Goal: Task Accomplishment & Management: Use online tool/utility

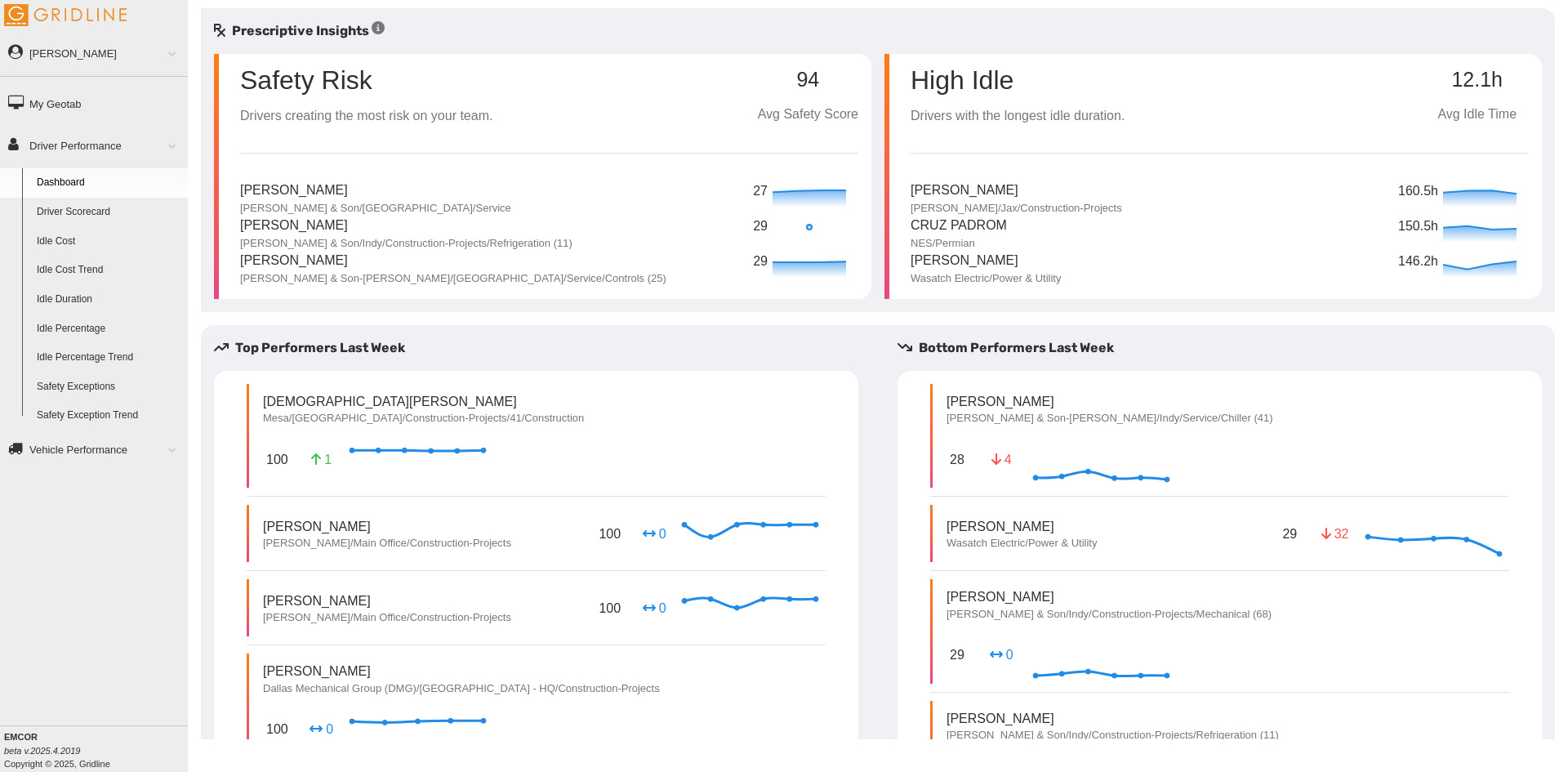
click at [84, 215] on link "Driver Scorecard" at bounding box center [109, 212] width 159 height 30
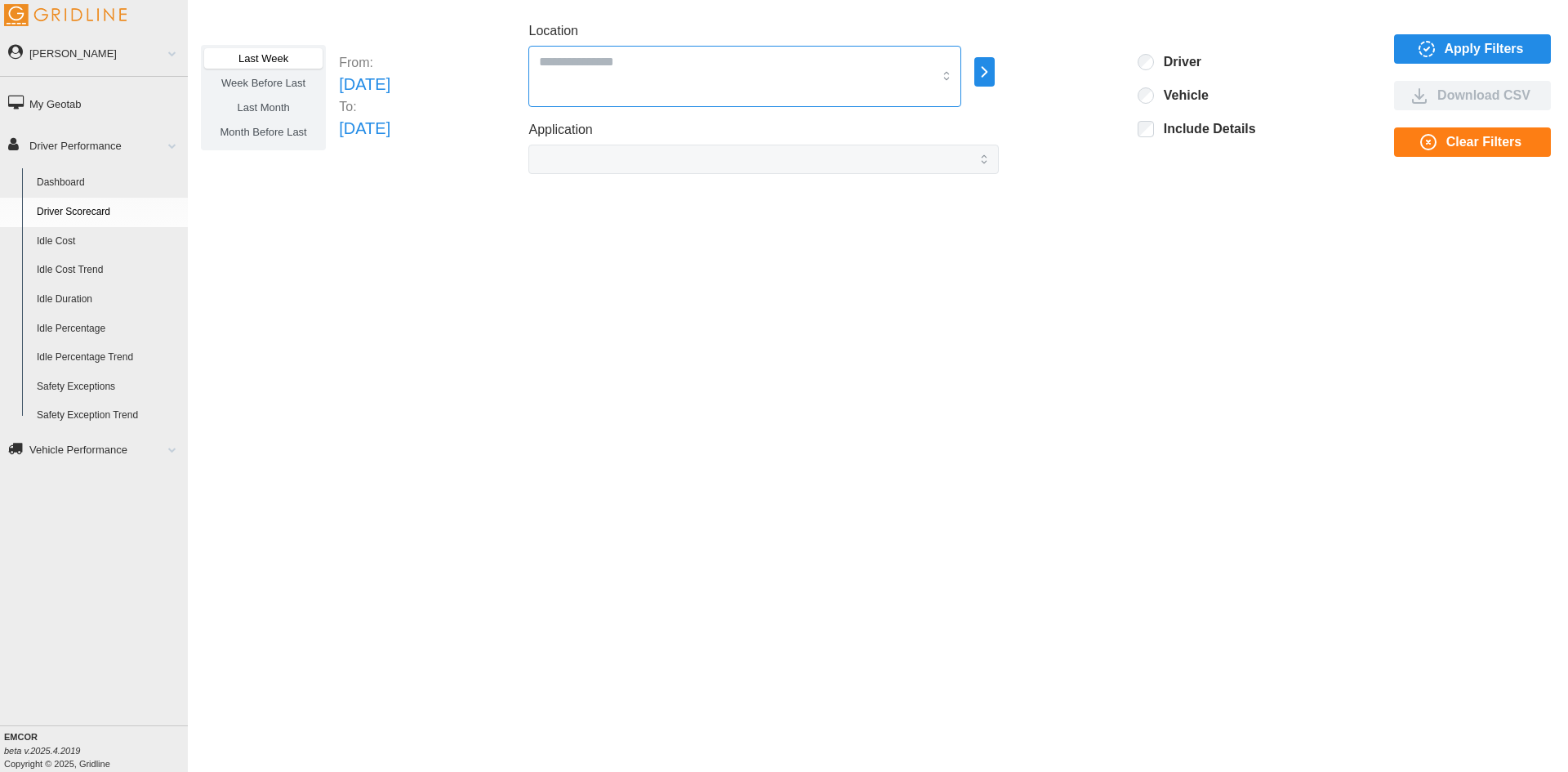
click at [877, 77] on div at bounding box center [744, 76] width 433 height 62
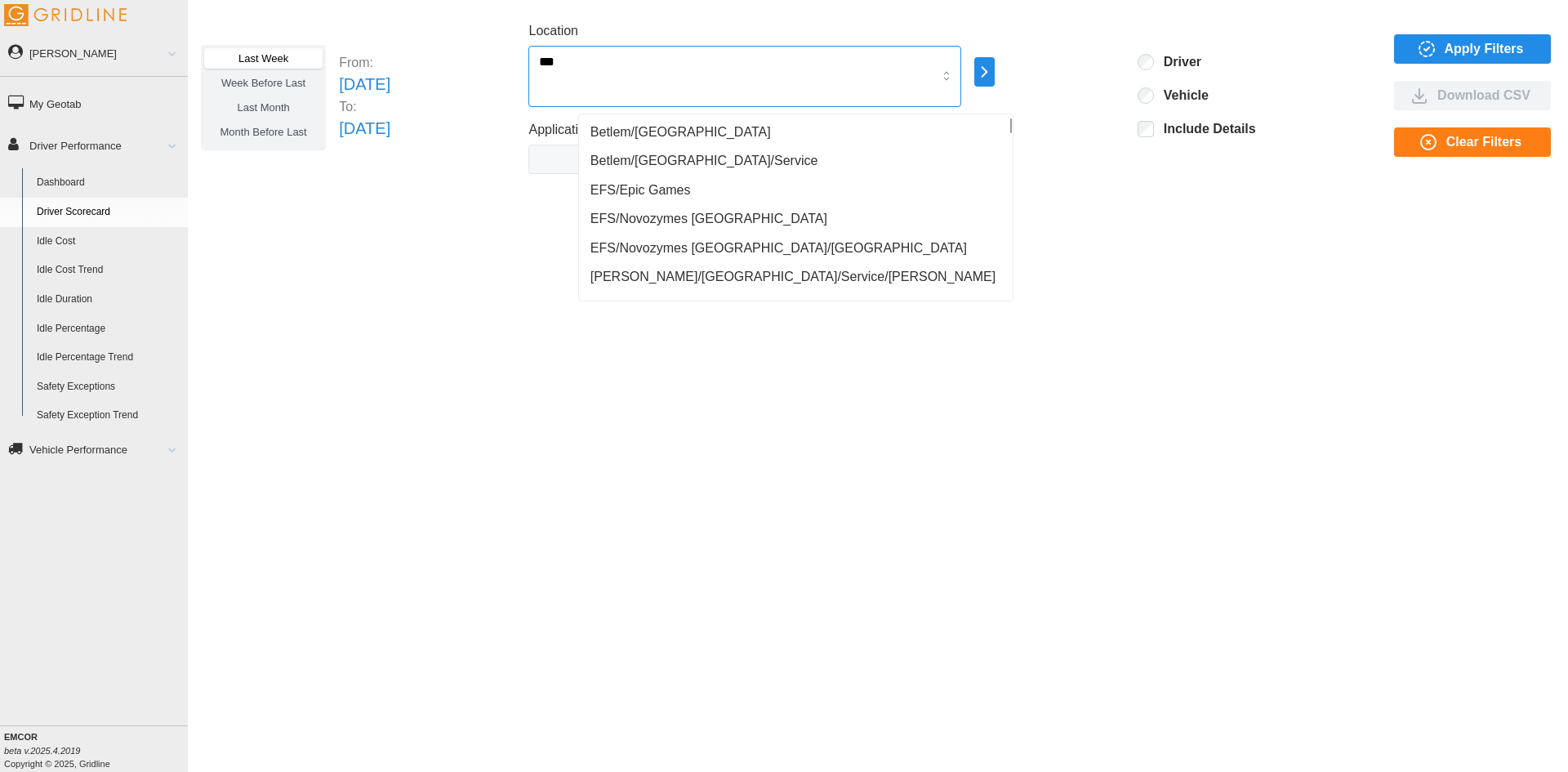
type input "****"
click at [662, 126] on span "Mesa Energy Systems" at bounding box center [656, 132] width 131 height 19
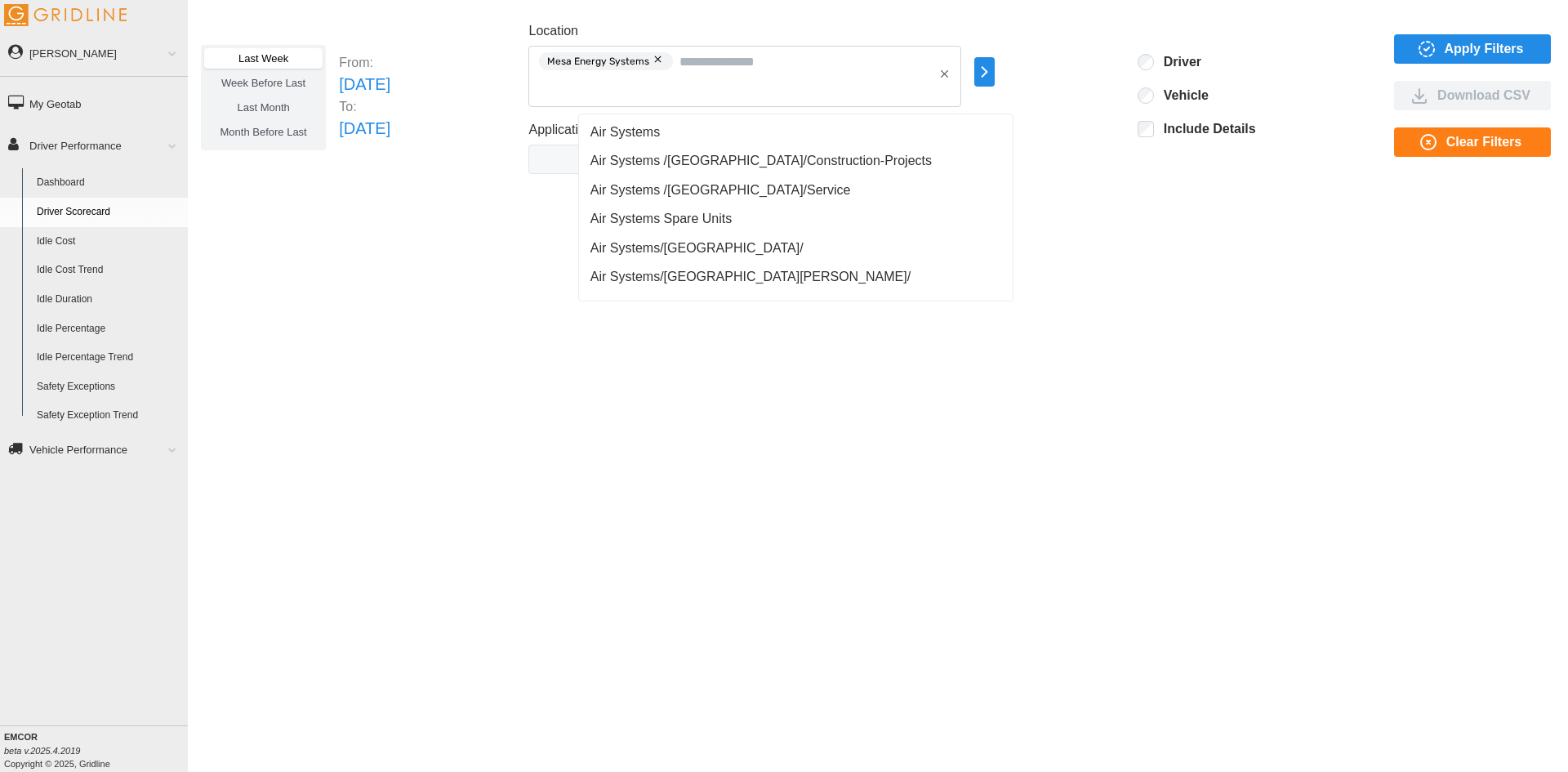
click at [1111, 378] on div "Last Week Week Before Last Last Month Month Before Last From: Sun Aug 24 2025 T…" at bounding box center [878, 373] width 1380 height 731
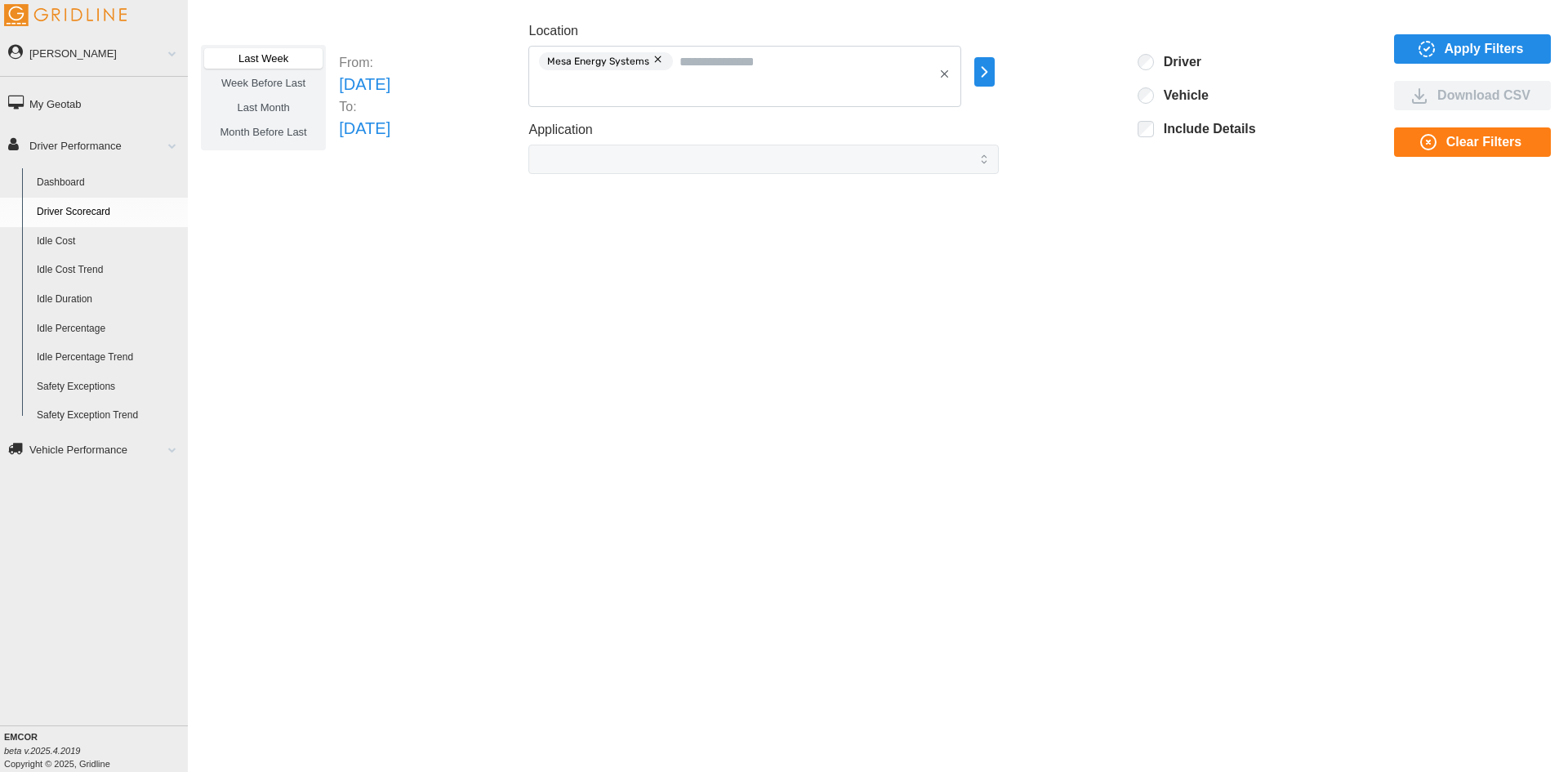
click at [274, 108] on span "Last Month" at bounding box center [263, 107] width 52 height 13
click at [259, 136] on span "Month Before Last" at bounding box center [264, 132] width 86 height 13
click at [253, 109] on span "Last Month" at bounding box center [263, 107] width 52 height 13
click at [251, 79] on span "Week Before Last" at bounding box center [264, 83] width 84 height 13
click at [258, 52] on label "Last Week" at bounding box center [264, 58] width 118 height 20
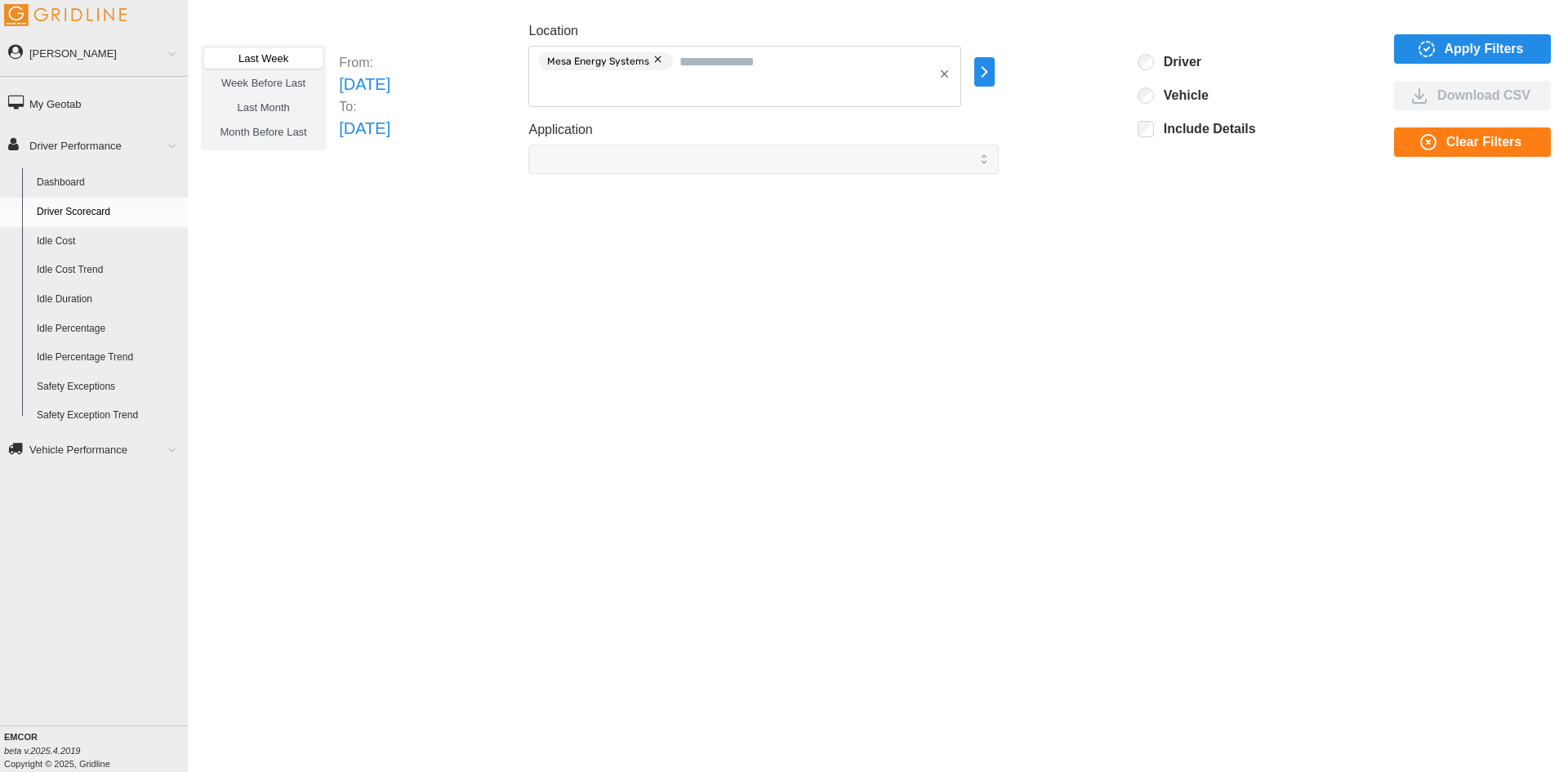
click at [286, 80] on span "Week Before Last" at bounding box center [264, 83] width 84 height 13
click at [255, 101] on span "Last Month" at bounding box center [263, 107] width 52 height 13
click at [253, 60] on span "Last Week" at bounding box center [263, 58] width 50 height 13
click at [251, 74] on label "Week Before Last" at bounding box center [264, 83] width 118 height 20
click at [272, 59] on span "Last Week" at bounding box center [263, 58] width 50 height 13
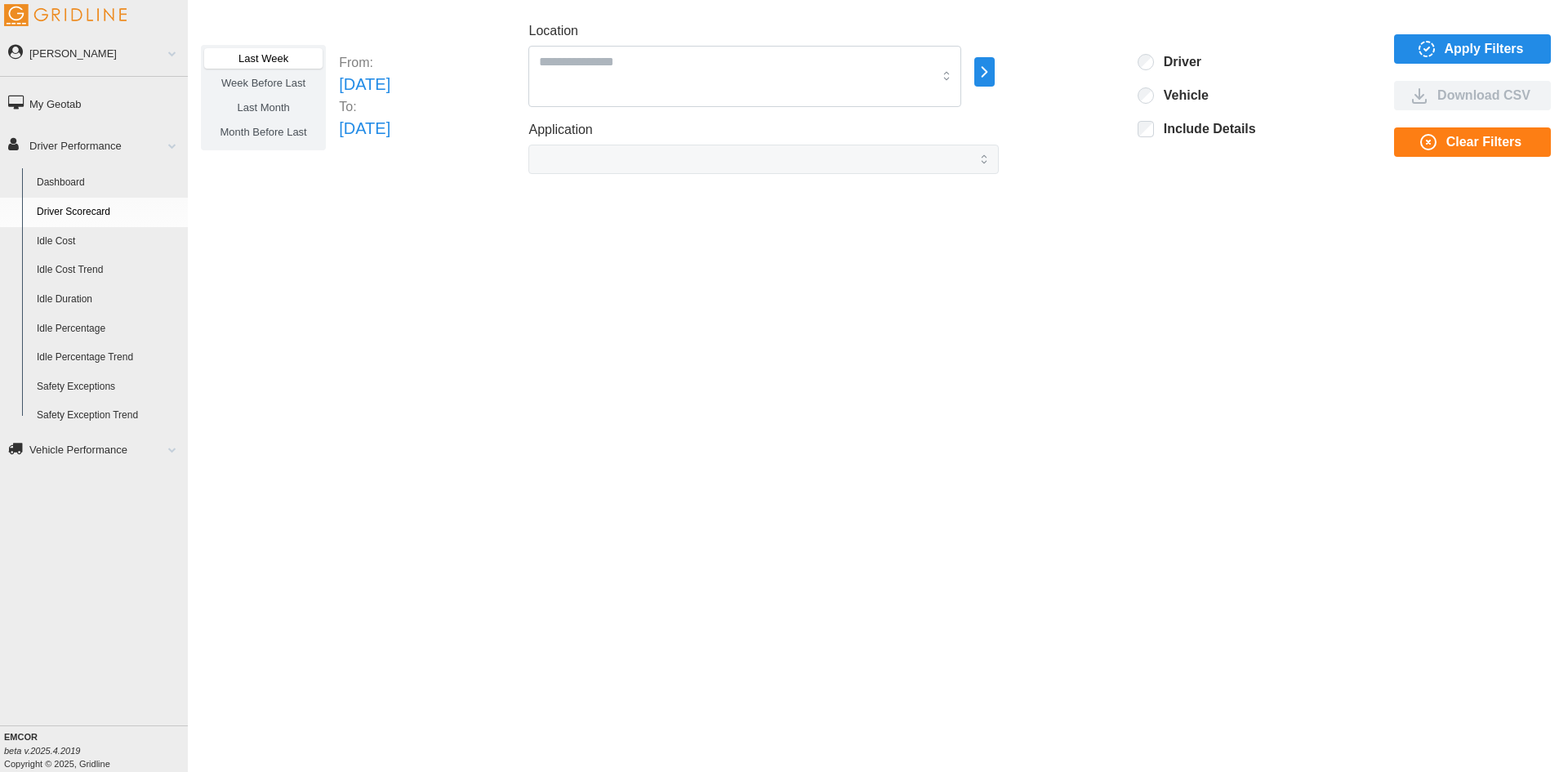
click at [55, 239] on link "Idle Cost" at bounding box center [109, 242] width 159 height 30
click at [67, 202] on link "Driver Scorecard" at bounding box center [109, 212] width 159 height 30
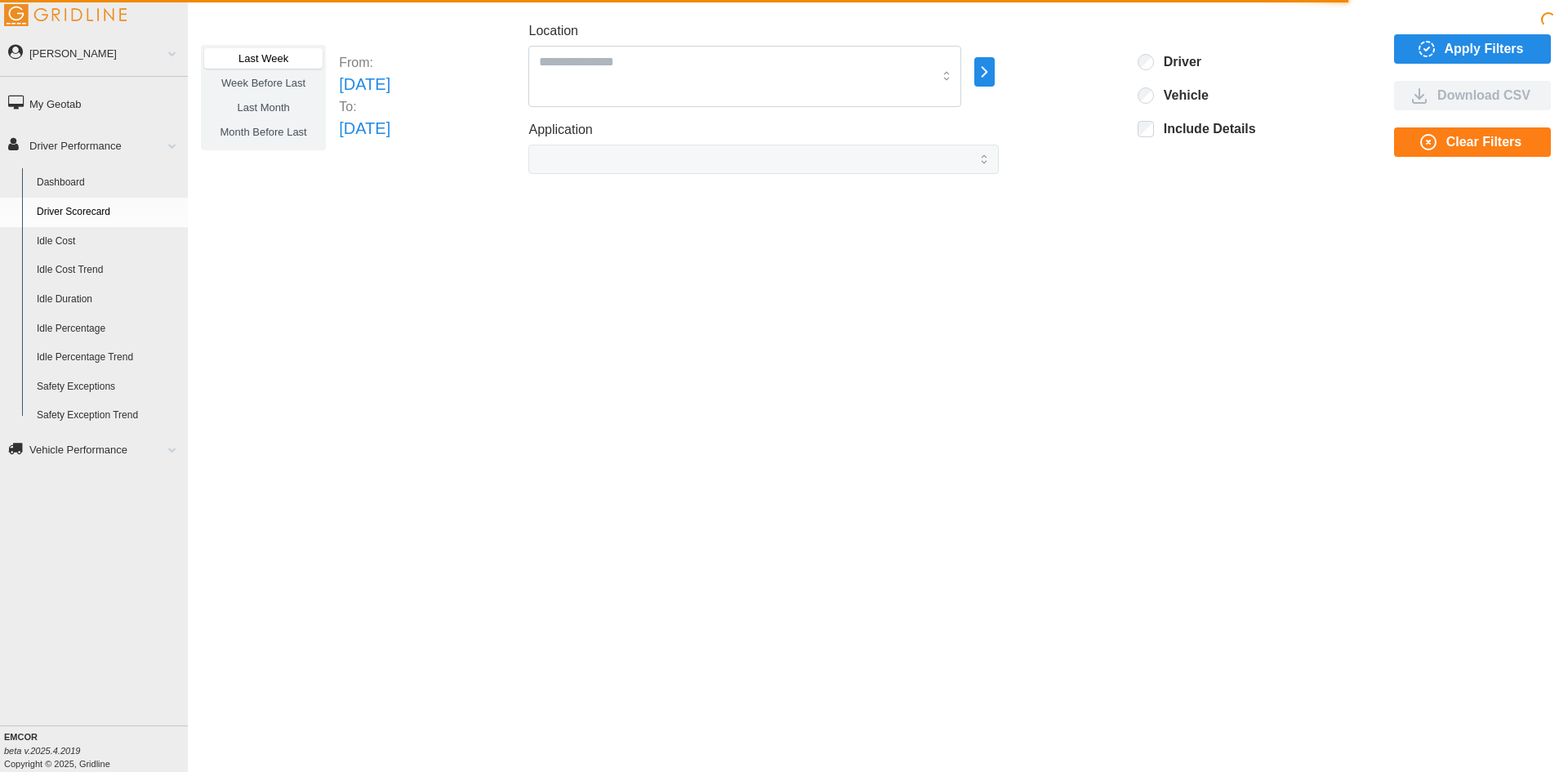
click at [256, 105] on span "Last Month" at bounding box center [263, 107] width 52 height 13
click at [260, 87] on span "Week Before Last" at bounding box center [264, 83] width 84 height 13
click at [268, 106] on span "Last Month" at bounding box center [263, 107] width 52 height 13
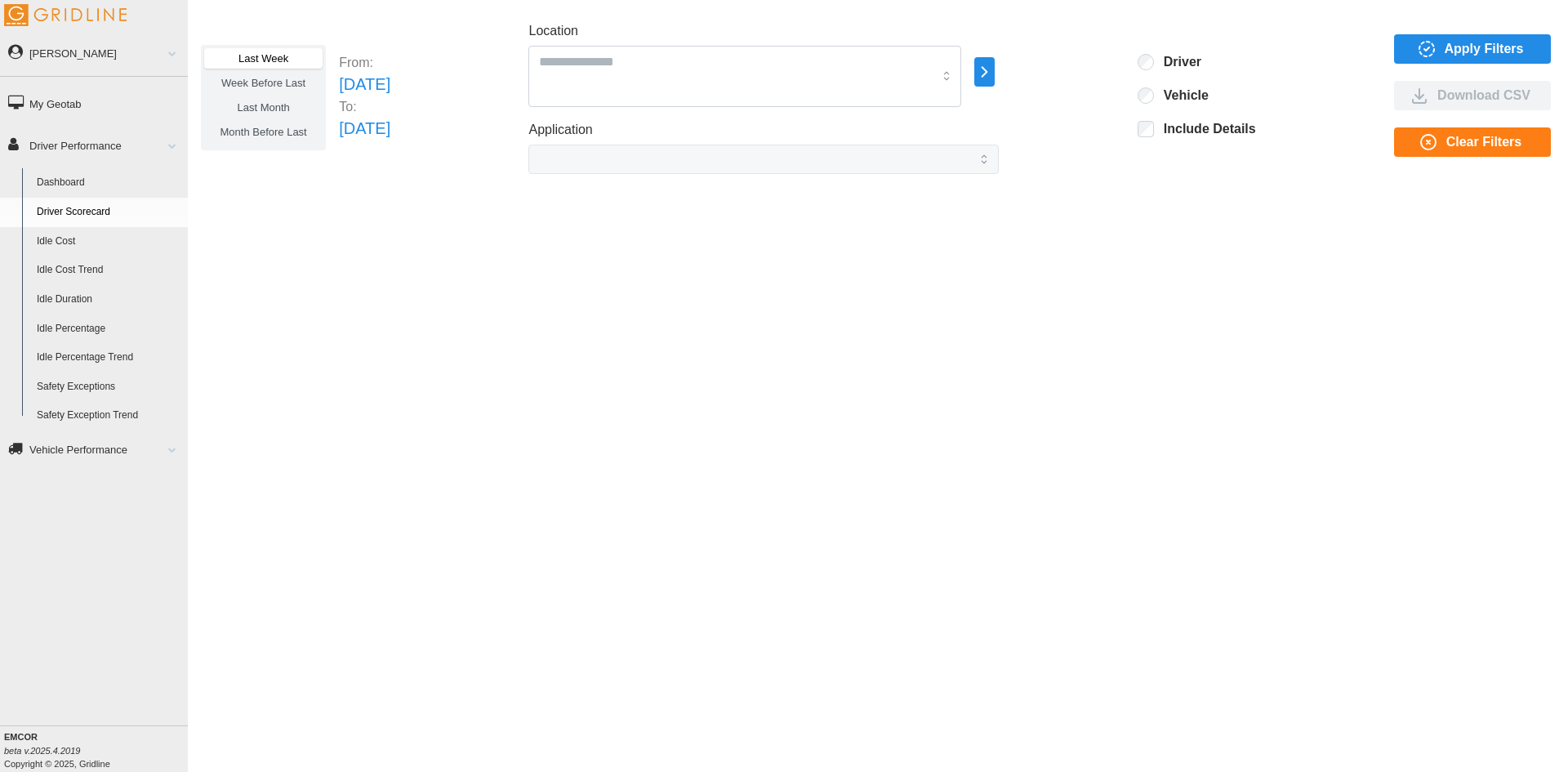
click at [276, 93] on label "Week Before Last" at bounding box center [264, 83] width 118 height 20
click at [277, 106] on span "Last Month" at bounding box center [263, 107] width 52 height 13
click at [267, 138] on label "Month Before Last" at bounding box center [264, 132] width 118 height 20
click at [264, 109] on span "Last Month" at bounding box center [263, 107] width 52 height 13
click at [259, 88] on span "Week Before Last" at bounding box center [264, 83] width 84 height 13
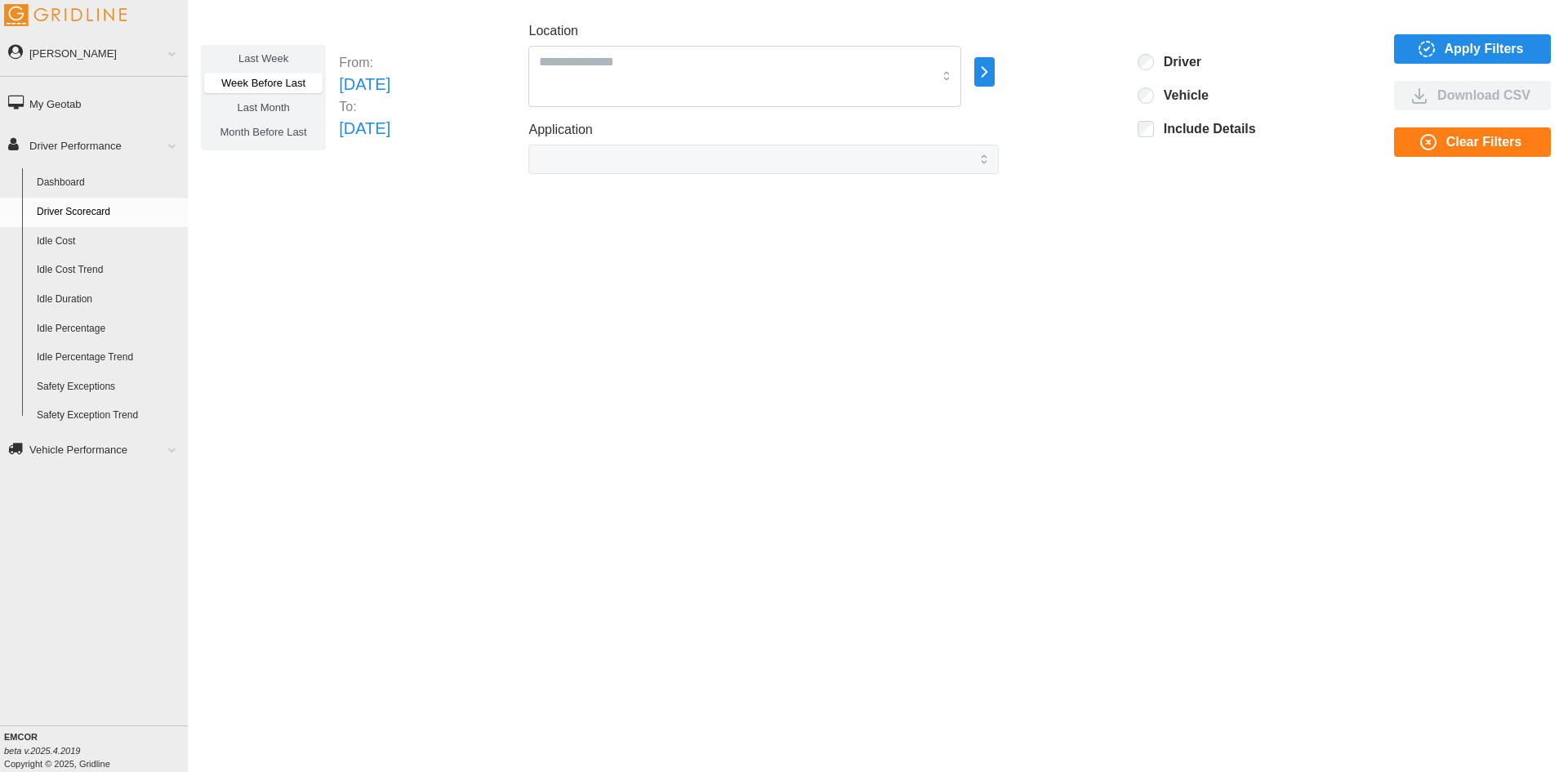
click at [259, 57] on span "Last Week" at bounding box center [263, 58] width 50 height 13
click at [58, 182] on link "Dashboard" at bounding box center [109, 182] width 159 height 30
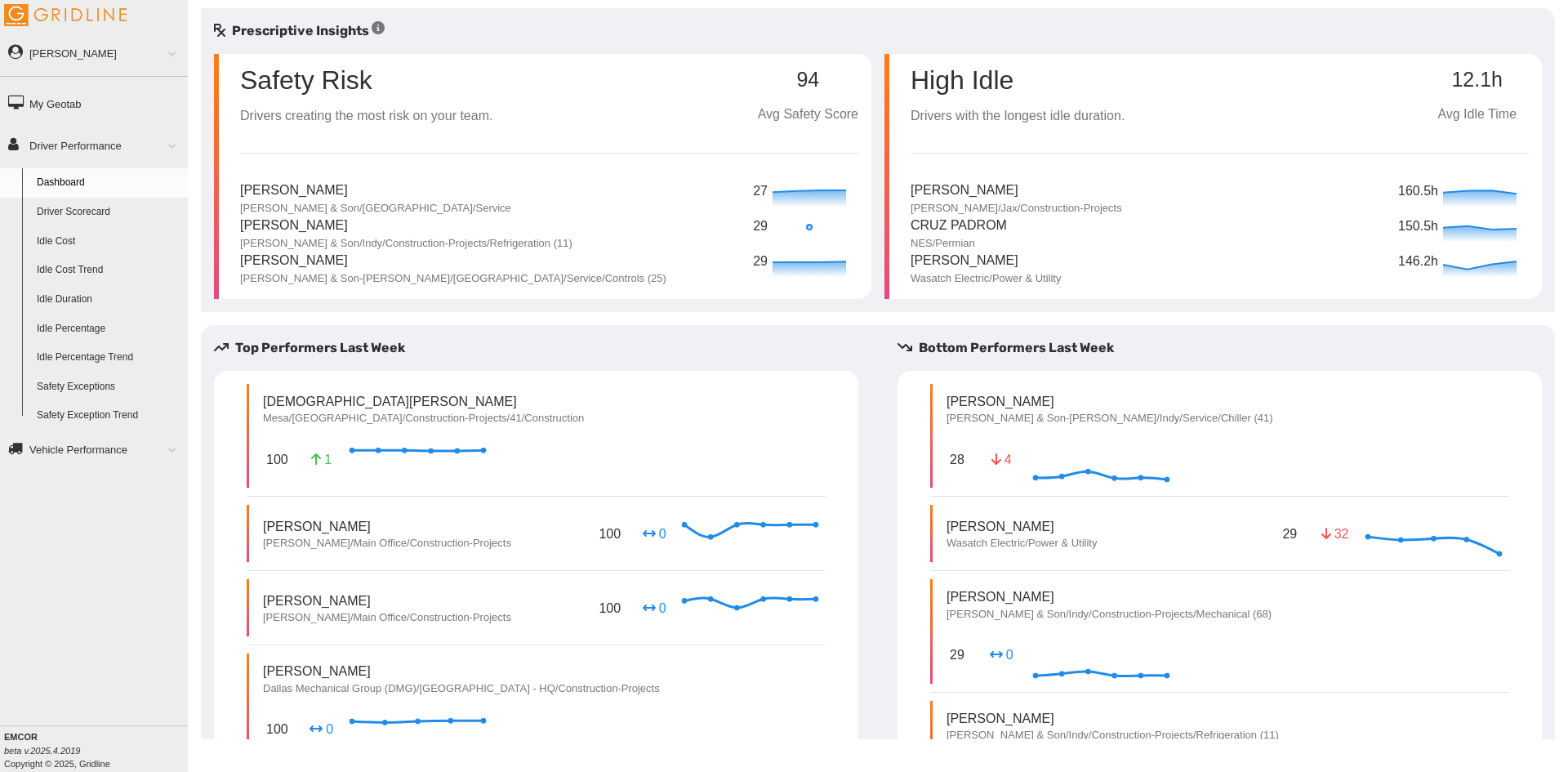
click at [124, 150] on link "Driver Performance" at bounding box center [94, 145] width 188 height 37
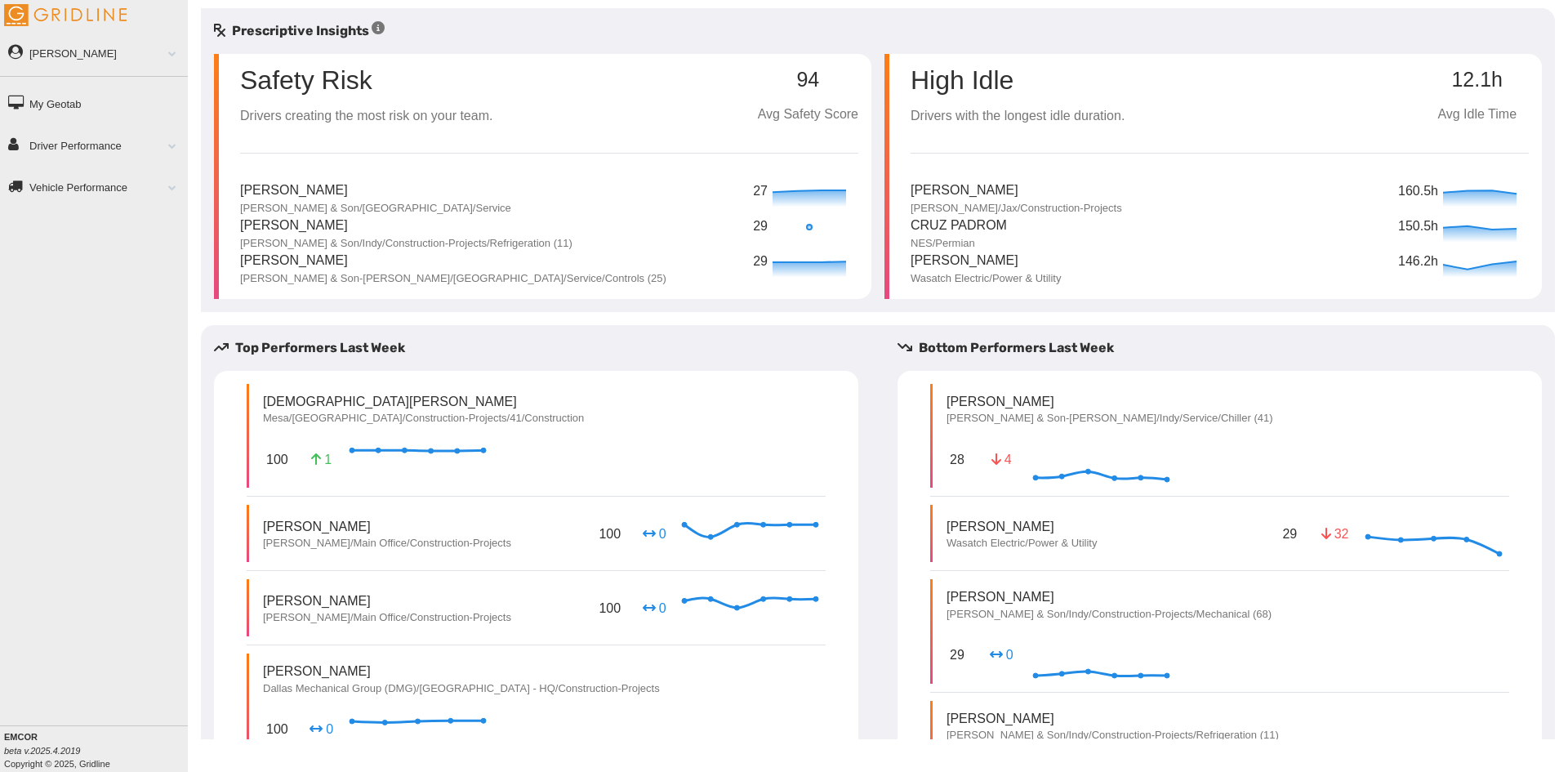
click at [103, 146] on link "Driver Performance" at bounding box center [94, 145] width 188 height 37
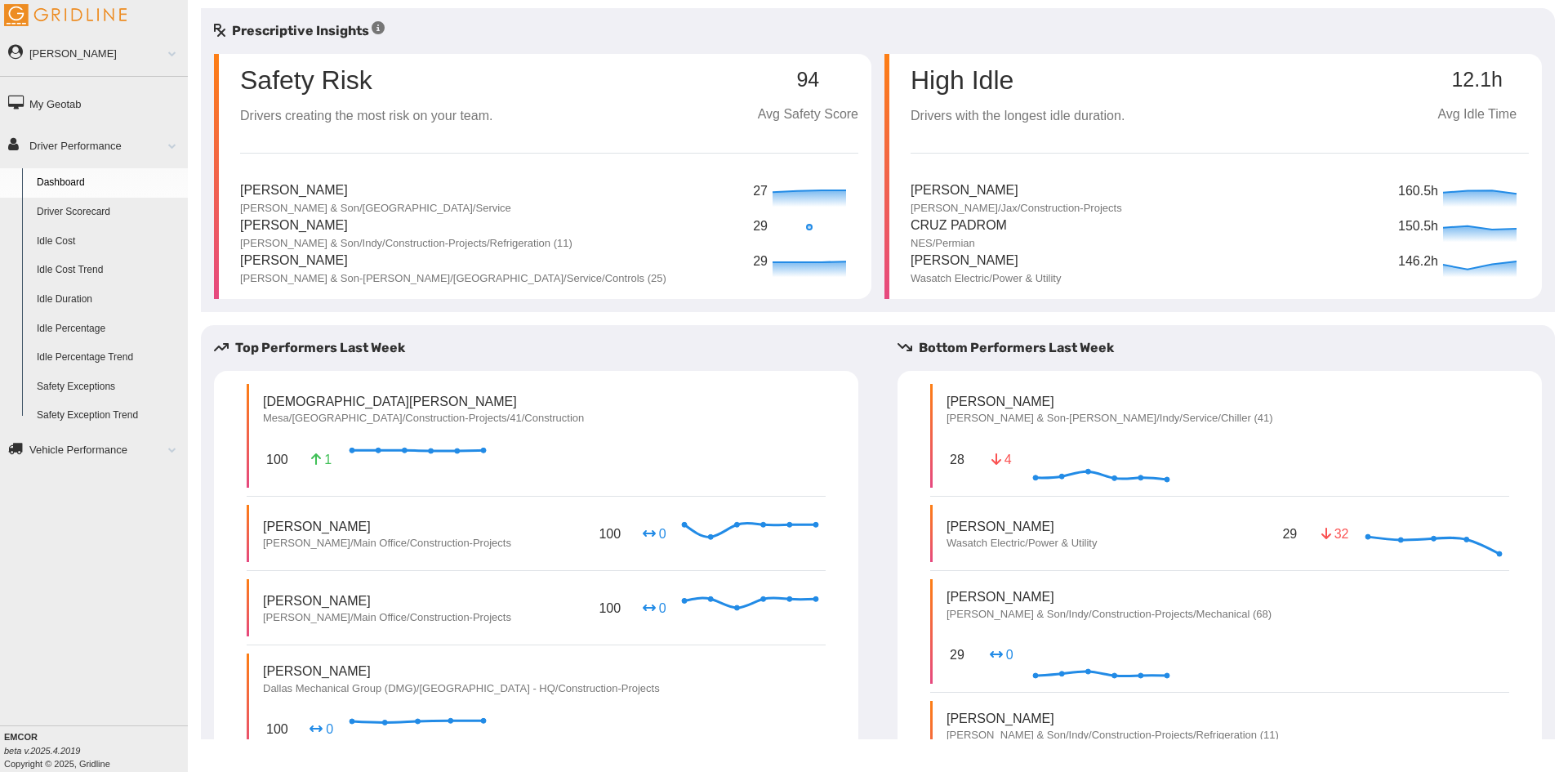
click at [90, 204] on link "Driver Scorecard" at bounding box center [109, 212] width 159 height 30
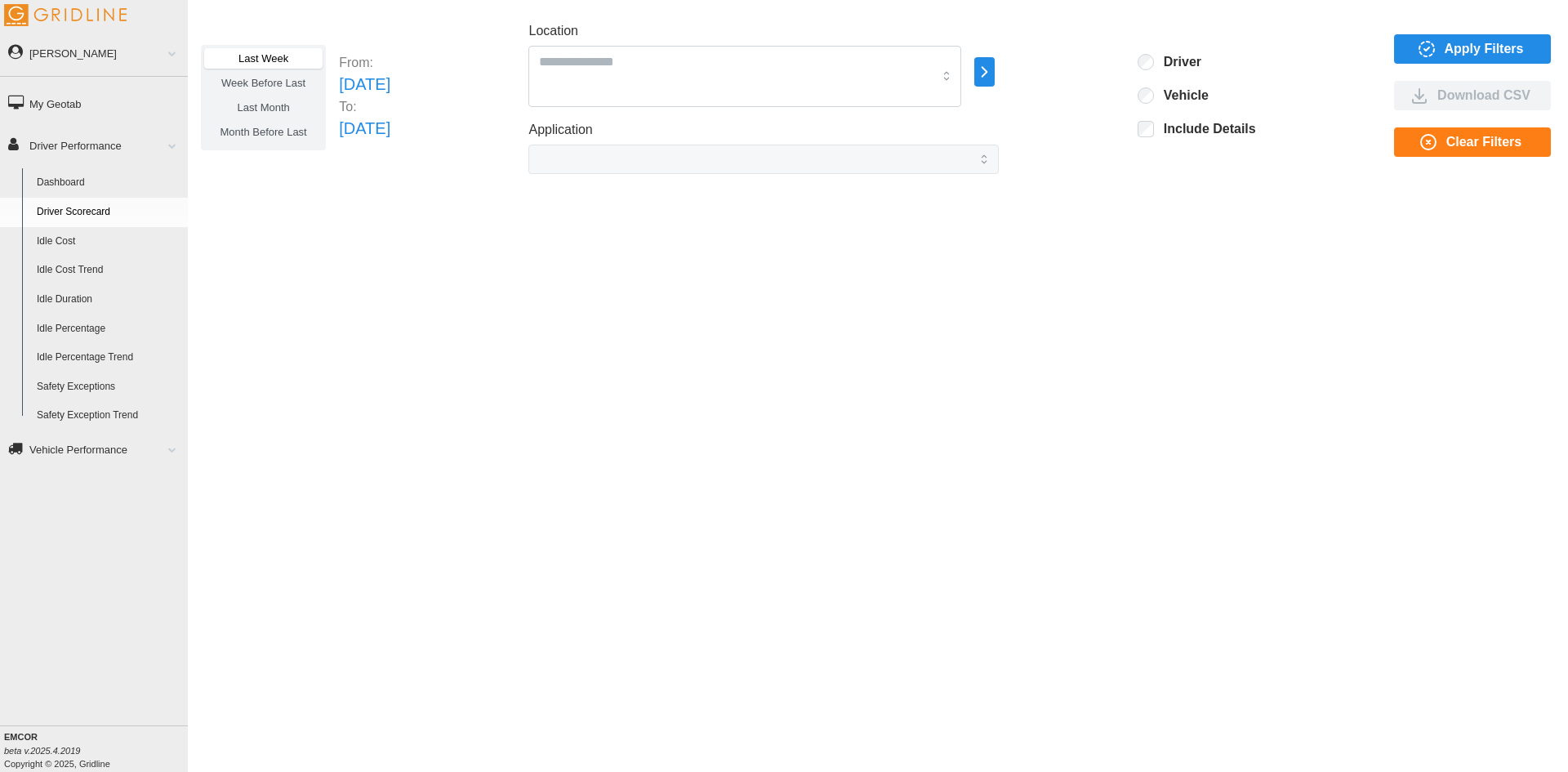
click at [250, 106] on span "Last Month" at bounding box center [263, 107] width 52 height 13
click at [250, 89] on label "Week Before Last" at bounding box center [264, 83] width 118 height 20
click at [279, 106] on span "Last Month" at bounding box center [263, 107] width 52 height 13
click at [258, 135] on span "Month Before Last" at bounding box center [264, 132] width 86 height 13
click at [271, 114] on label "Last Month" at bounding box center [264, 107] width 118 height 20
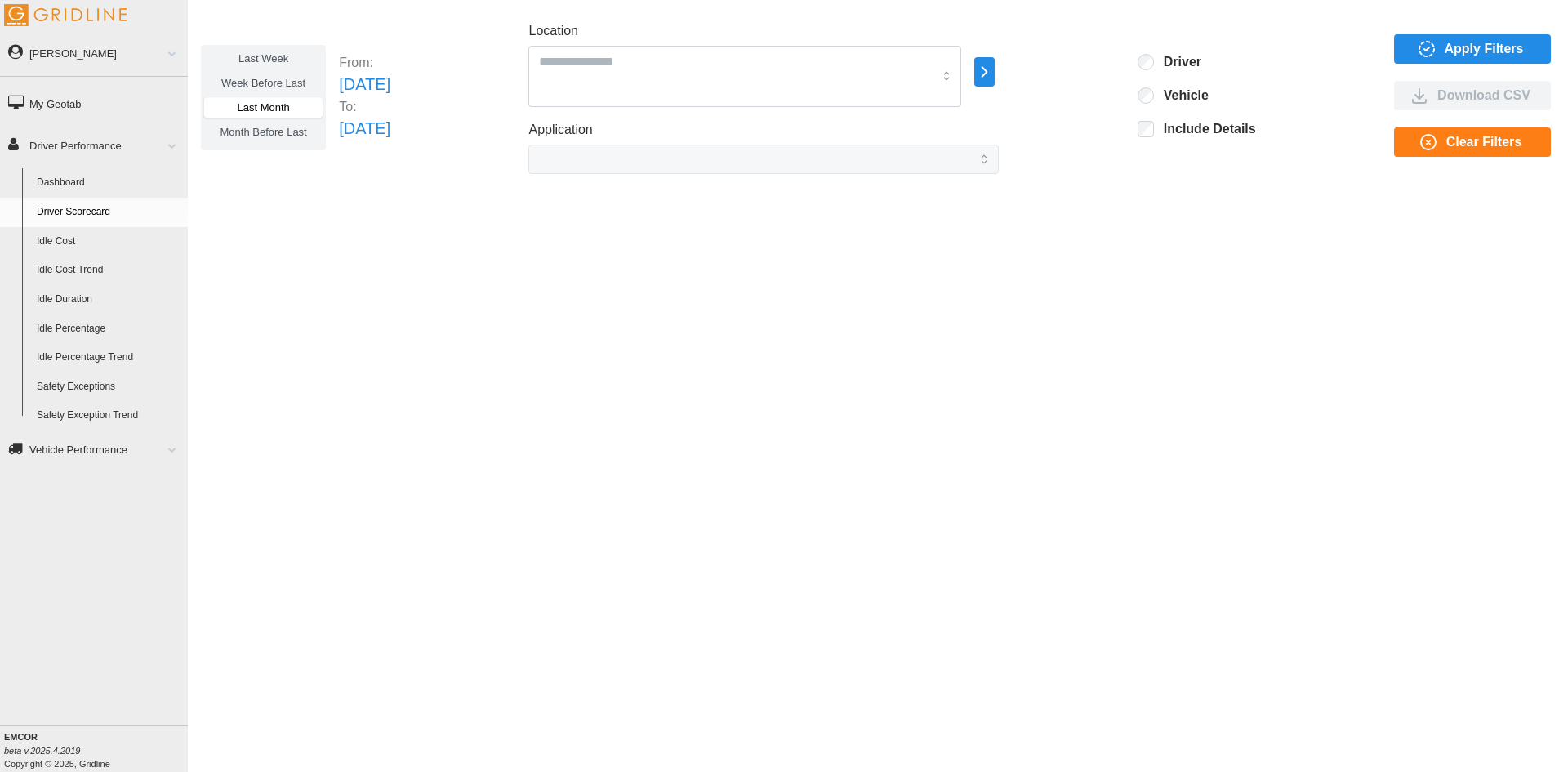
click at [275, 58] on span "Last Week" at bounding box center [263, 58] width 50 height 13
click at [275, 101] on span "Last Month" at bounding box center [263, 107] width 52 height 13
click at [242, 90] on label "Week Before Last" at bounding box center [264, 83] width 118 height 20
click at [245, 106] on span "Last Month" at bounding box center [263, 107] width 52 height 13
click at [305, 104] on label "Last Month" at bounding box center [264, 107] width 118 height 20
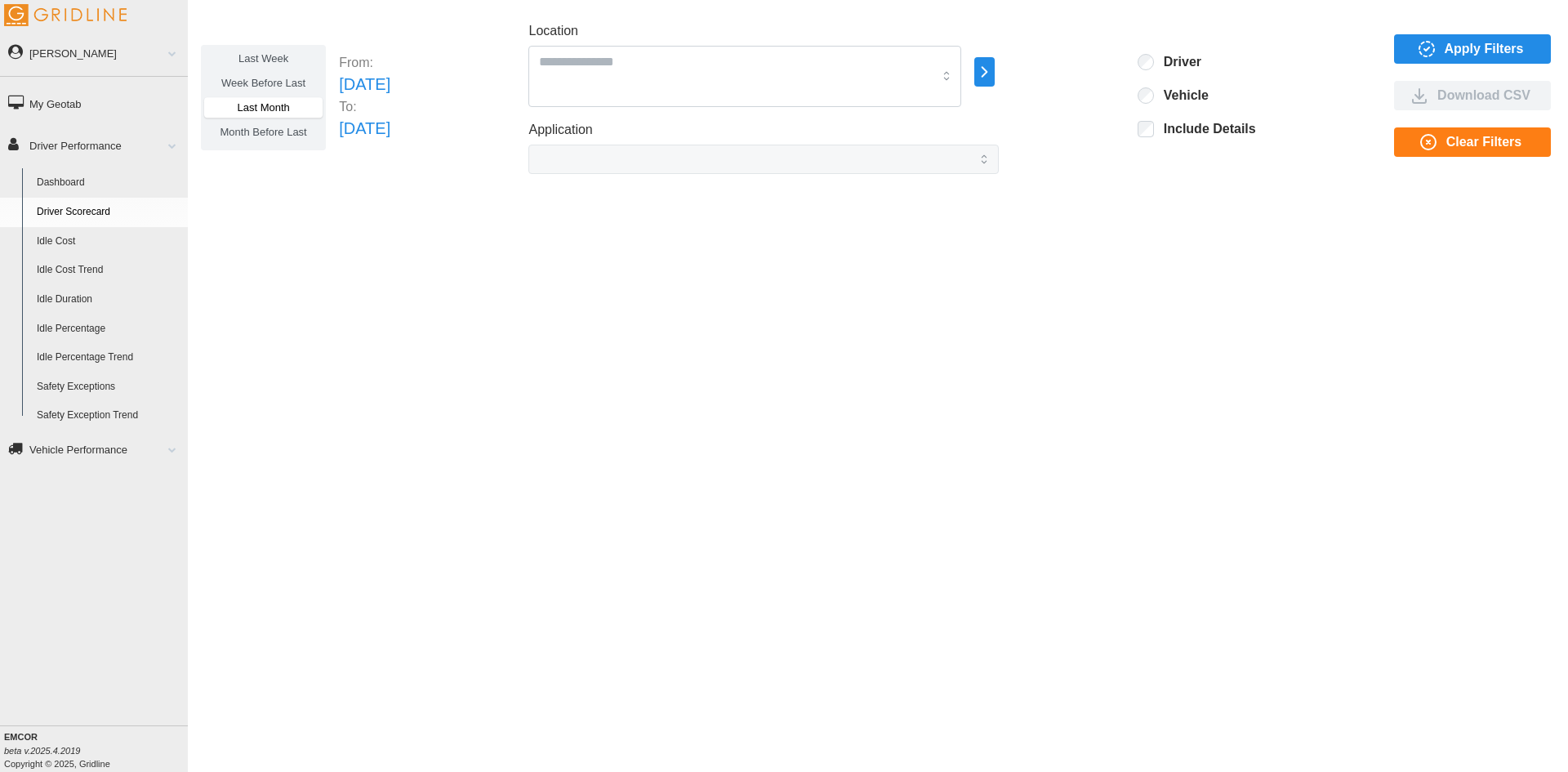
click at [346, 90] on p "Tue Jul 01 2025" at bounding box center [364, 84] width 52 height 25
click at [389, 85] on p "[DATE]" at bounding box center [364, 84] width 52 height 25
click at [390, 82] on p "[DATE]" at bounding box center [364, 84] width 52 height 25
click at [390, 78] on p "[DATE]" at bounding box center [364, 84] width 52 height 25
click at [485, 400] on div "Last Week Week Before Last Last Month Month Before Last From: Tue Jul 01 2025 T…" at bounding box center [878, 373] width 1380 height 731
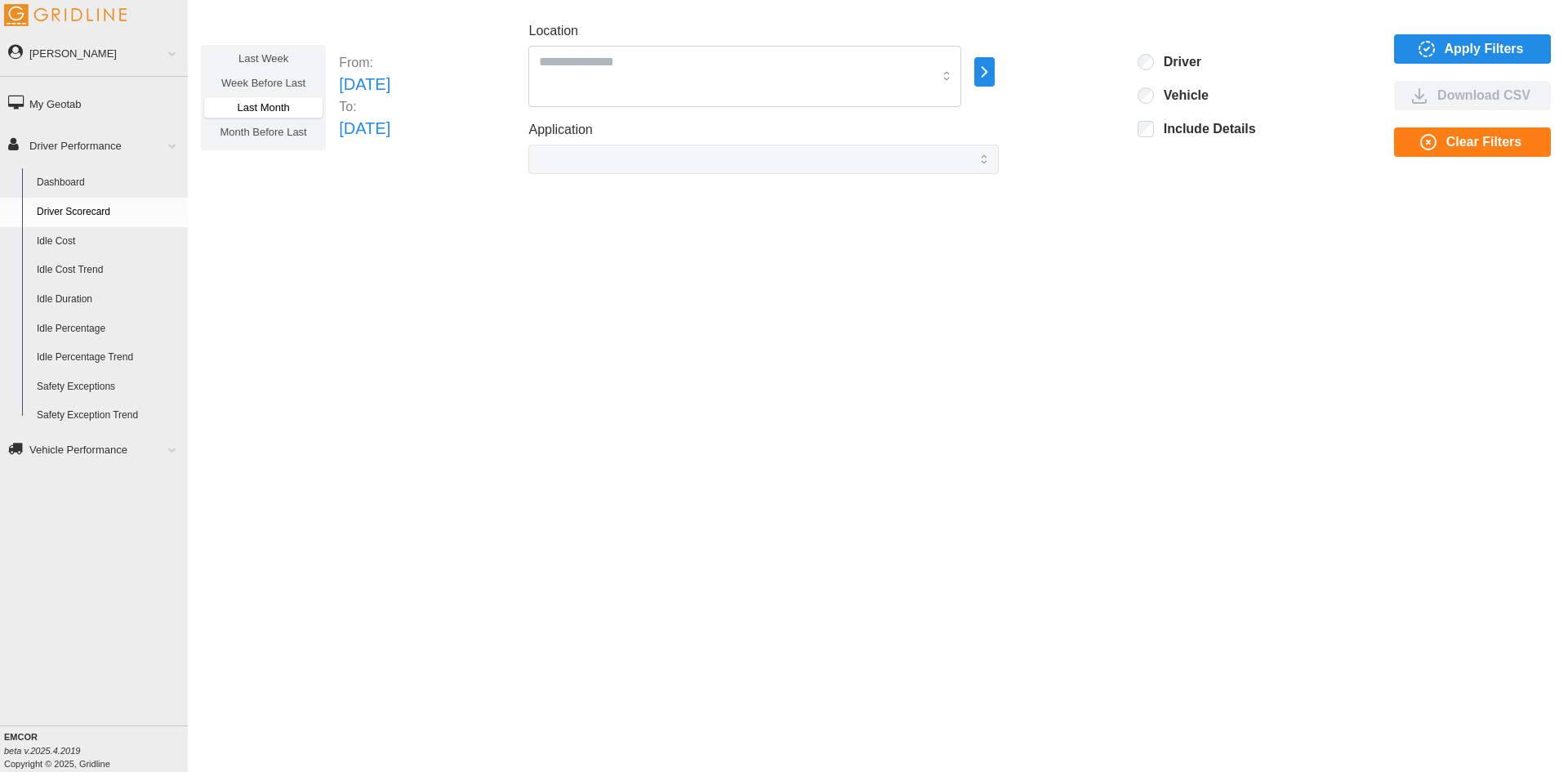
click at [65, 186] on link "Dashboard" at bounding box center [109, 182] width 159 height 30
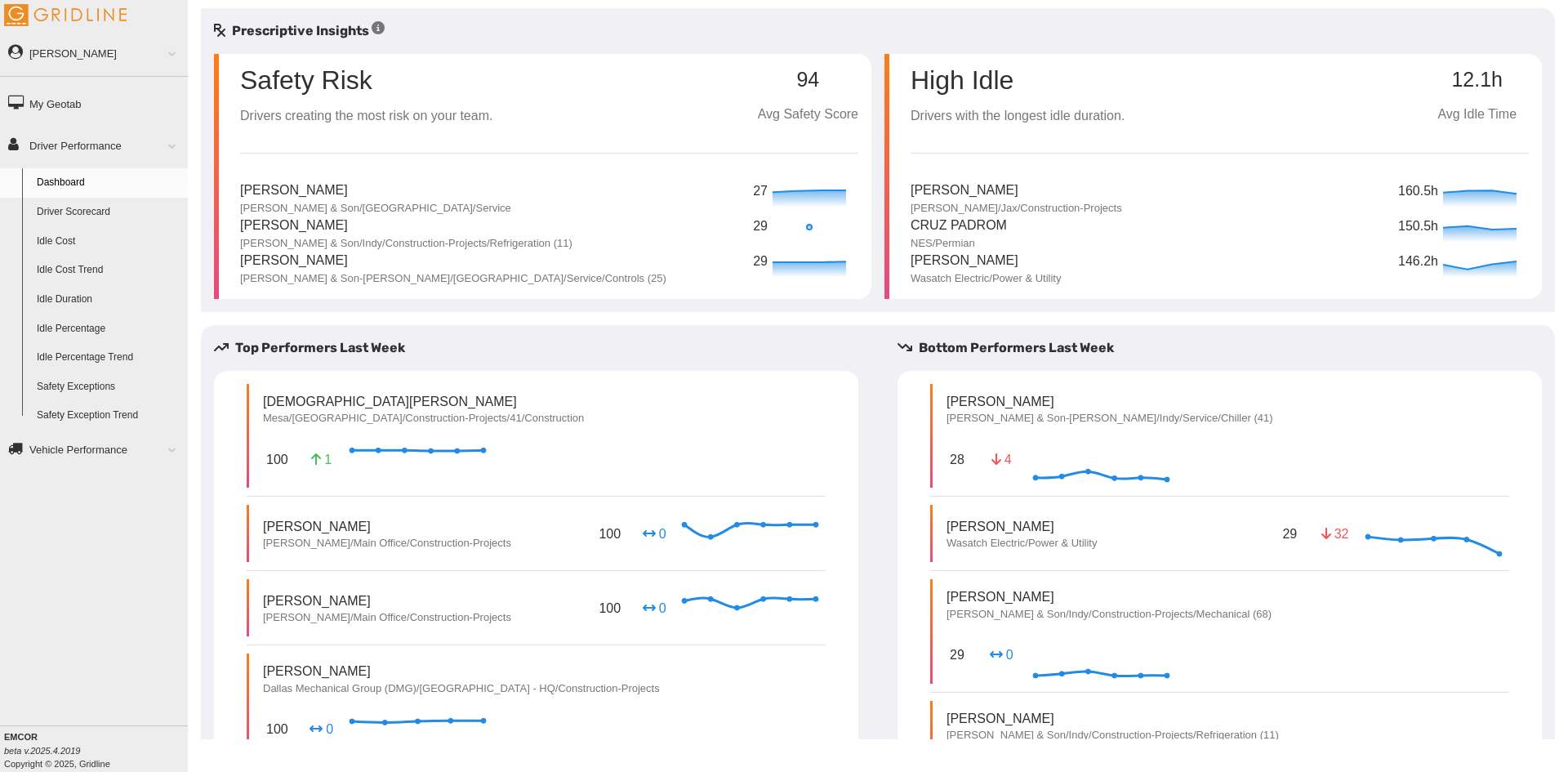
click at [86, 208] on link "Driver Scorecard" at bounding box center [109, 212] width 159 height 30
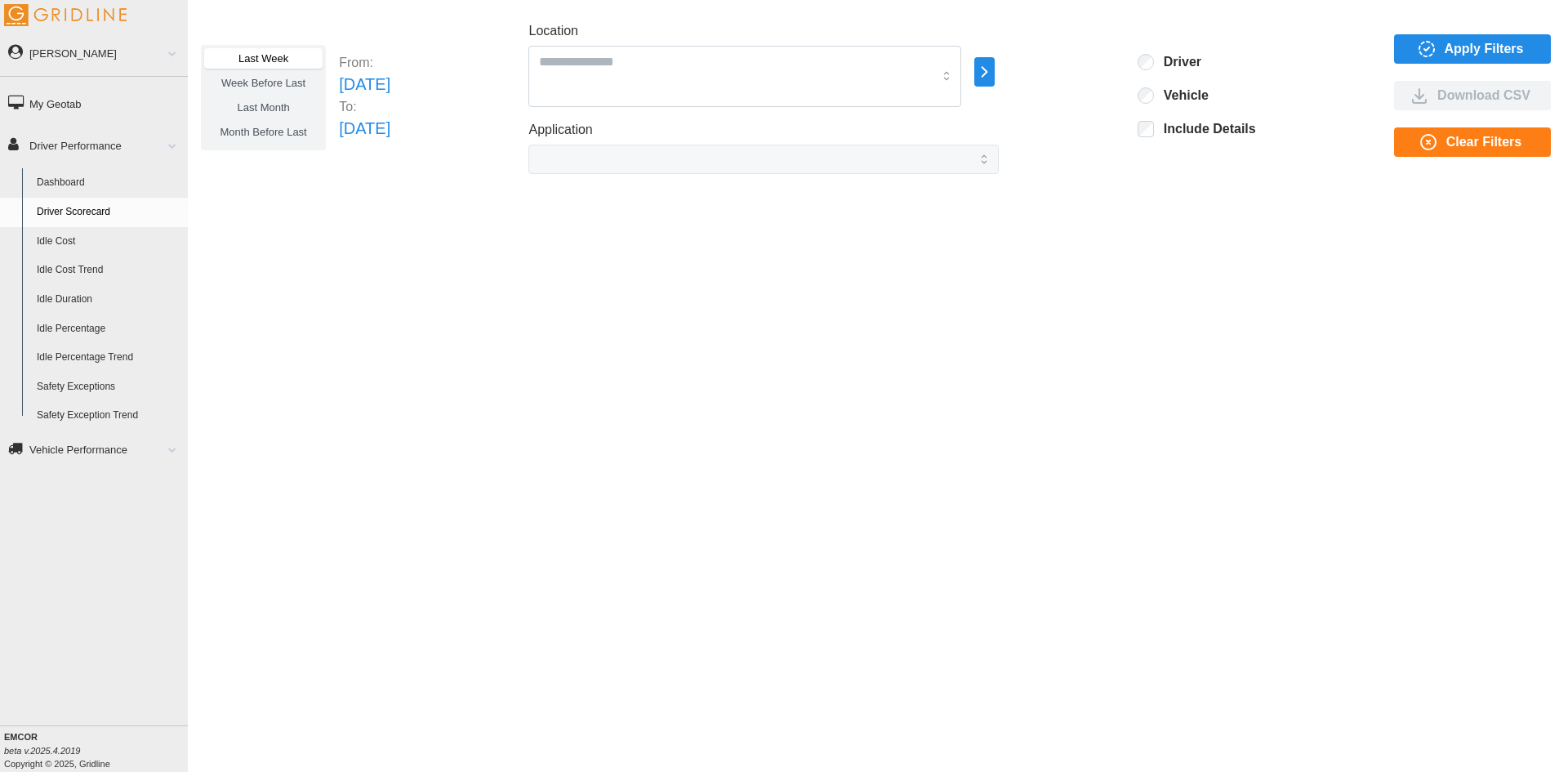
click at [278, 77] on span "Week Before Last" at bounding box center [264, 83] width 84 height 13
click at [293, 101] on label "Last Month" at bounding box center [264, 107] width 118 height 20
click at [296, 130] on span "Month Before Last" at bounding box center [264, 132] width 86 height 13
click at [283, 101] on span "Last Month" at bounding box center [263, 107] width 52 height 13
click at [279, 83] on span "Week Before Last" at bounding box center [264, 83] width 84 height 13
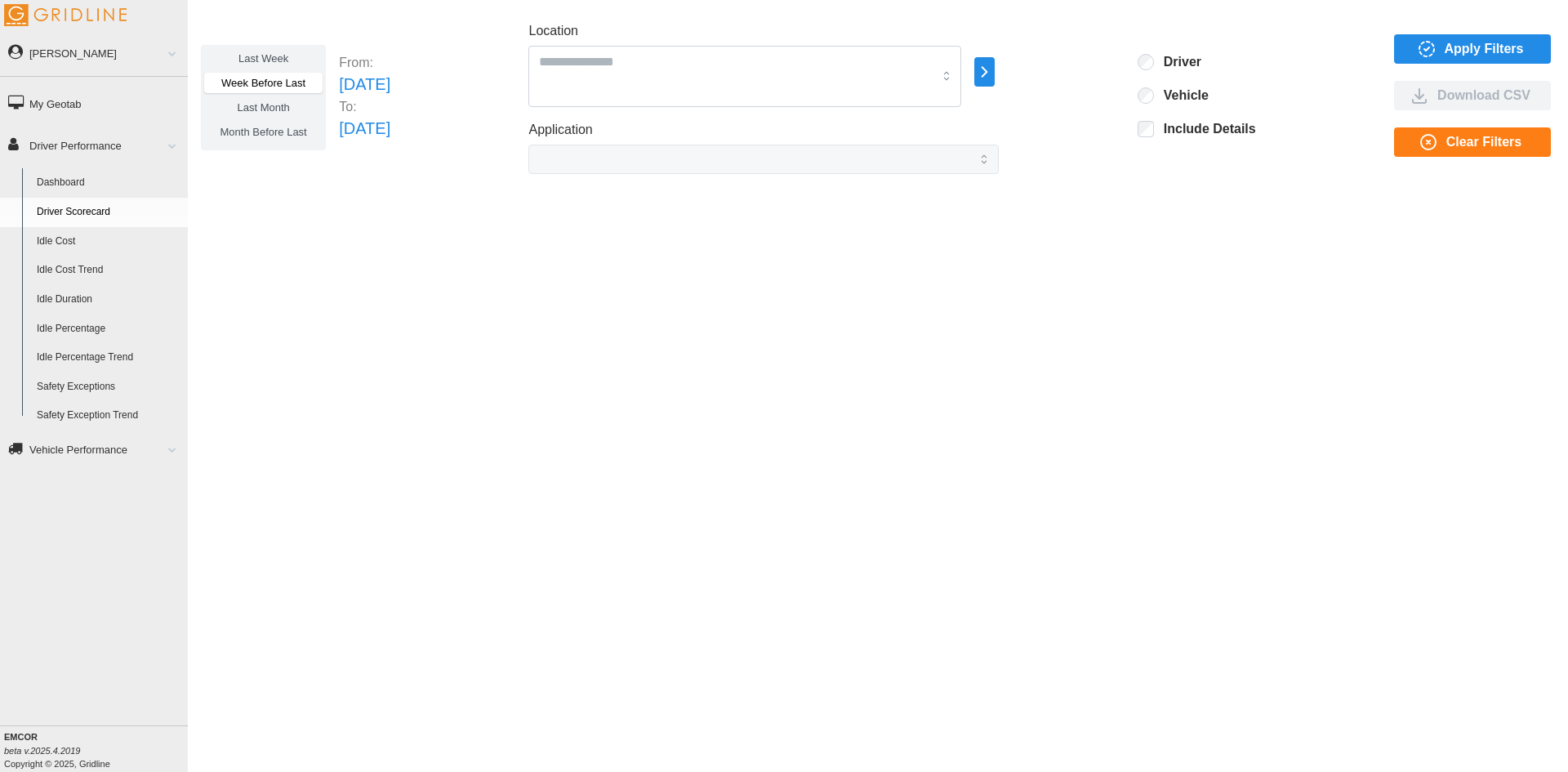
click at [111, 381] on link "Safety Exceptions" at bounding box center [109, 387] width 159 height 30
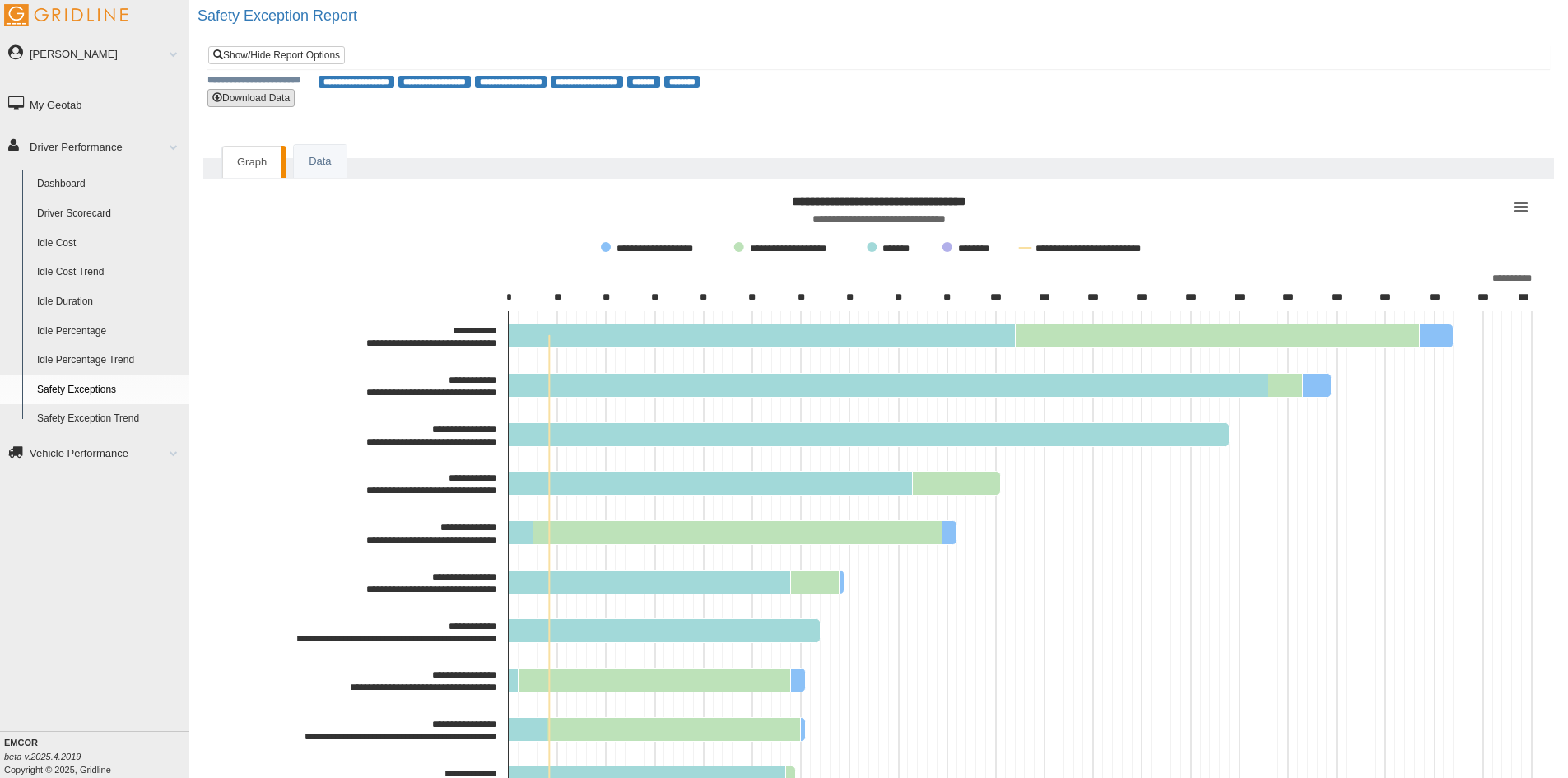
click at [284, 98] on button "Download Data" at bounding box center [251, 97] width 87 height 18
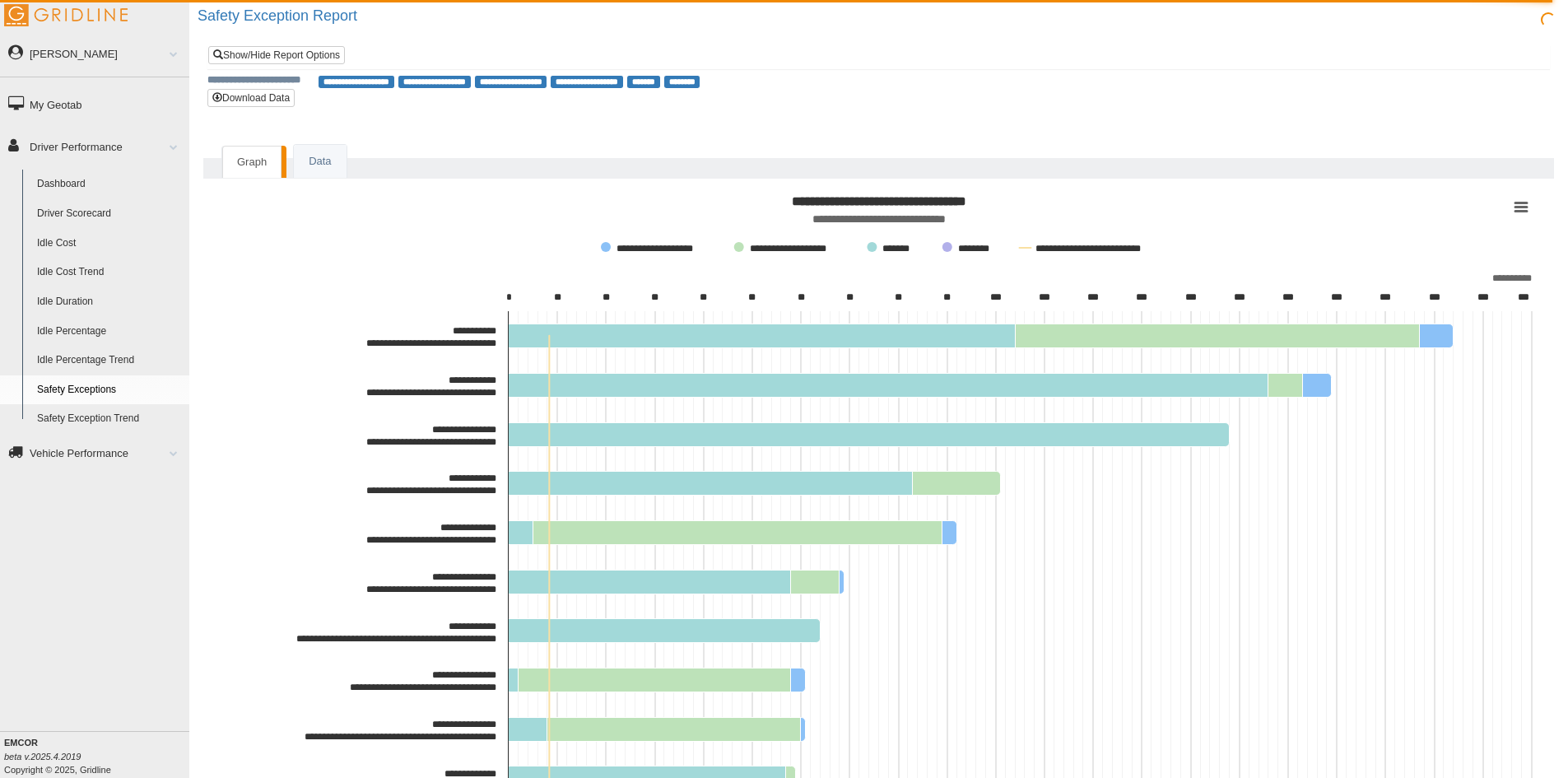
drag, startPoint x: 1145, startPoint y: 83, endPoint x: 1249, endPoint y: 63, distance: 105.9
click at [1145, 83] on div "**********" at bounding box center [878, 81] width 1342 height 15
